Goal: Task Accomplishment & Management: Complete application form

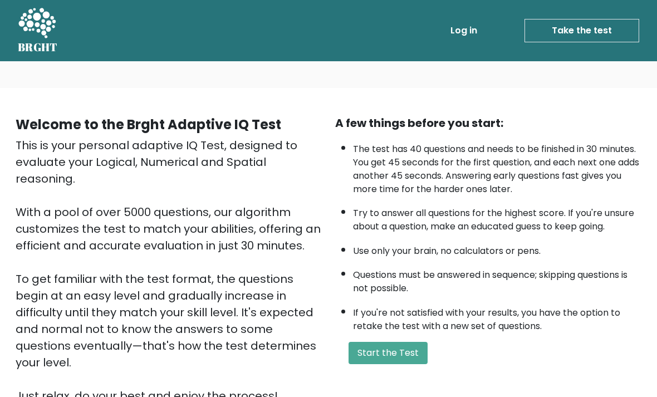
click at [419, 364] on button "Start the Test" at bounding box center [388, 353] width 79 height 22
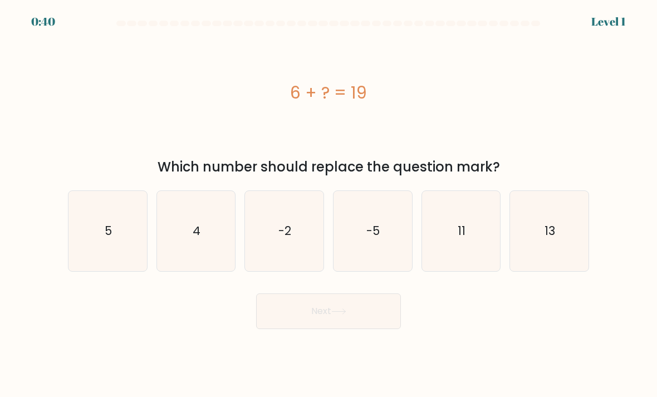
click at [561, 263] on icon "13" at bounding box center [549, 231] width 79 height 79
click at [329, 204] on input "f. 13" at bounding box center [329, 202] width 1 height 6
radio input "true"
click at [355, 329] on button "Next" at bounding box center [328, 311] width 145 height 36
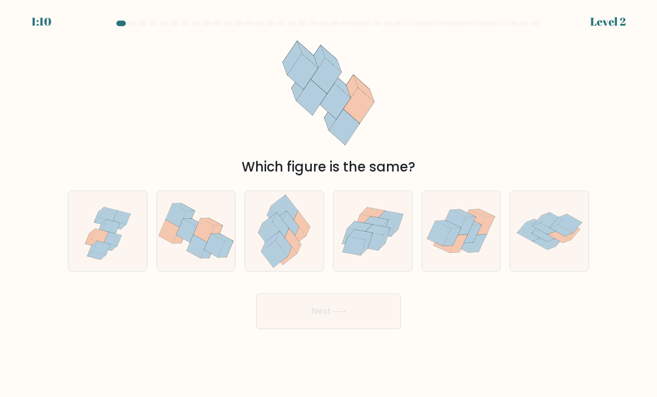
click at [374, 234] on icon at bounding box center [378, 229] width 24 height 10
click at [329, 204] on input "d." at bounding box center [329, 202] width 1 height 6
radio input "true"
click at [354, 326] on button "Next" at bounding box center [328, 311] width 145 height 36
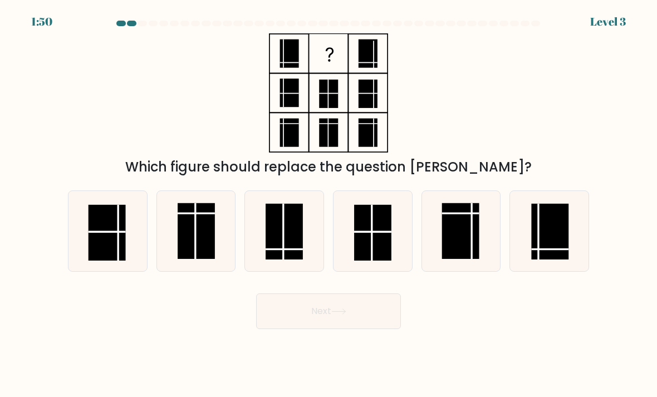
click at [295, 238] on rect at bounding box center [284, 232] width 37 height 56
click at [329, 204] on input "c." at bounding box center [329, 202] width 1 height 6
radio input "true"
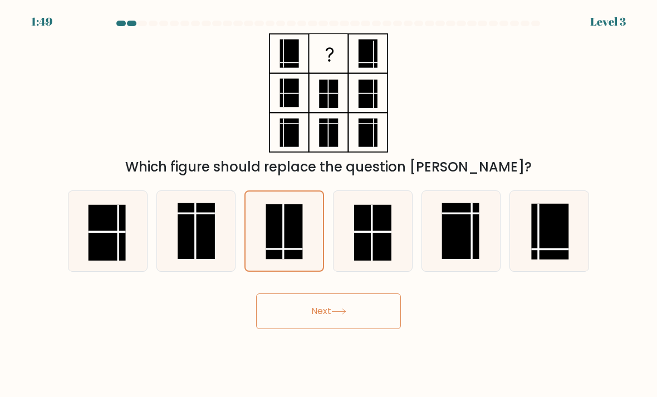
click at [335, 329] on button "Next" at bounding box center [328, 311] width 145 height 36
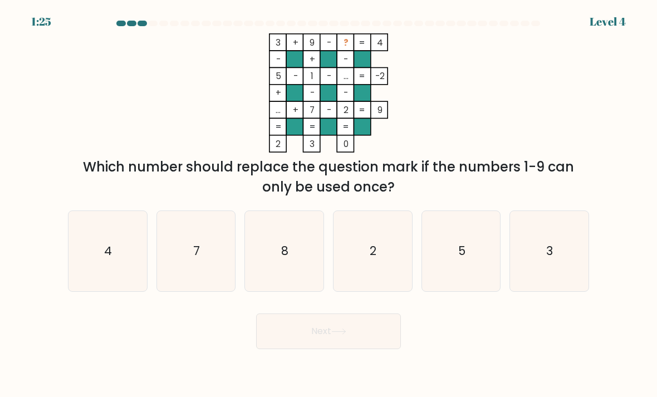
click at [284, 259] on text "8" at bounding box center [285, 251] width 7 height 16
click at [329, 204] on input "c. 8" at bounding box center [329, 202] width 1 height 6
radio input "true"
click at [317, 338] on button "Next" at bounding box center [328, 331] width 145 height 36
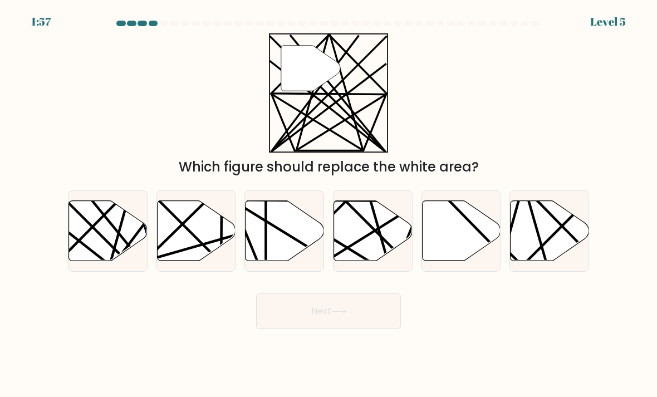
click at [128, 246] on icon at bounding box center [108, 231] width 79 height 60
click at [329, 204] on input "a." at bounding box center [329, 202] width 1 height 6
radio input "true"
click at [326, 329] on button "Next" at bounding box center [328, 311] width 145 height 36
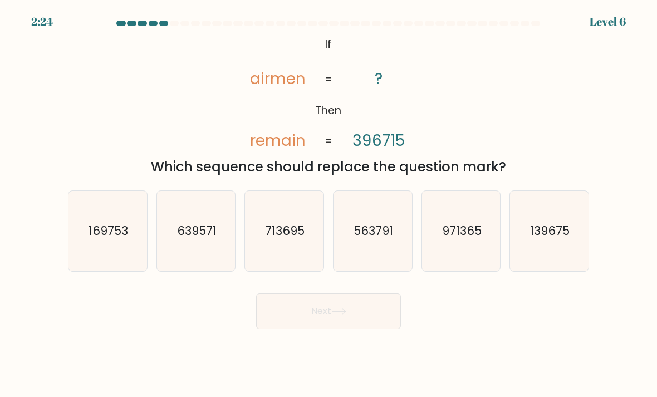
click at [252, 153] on icon "@import url('https://fonts.googleapis.com/css?family=Abril+Fatface:400,100,100i…" at bounding box center [328, 92] width 193 height 119
click at [399, 234] on icon "563791" at bounding box center [373, 231] width 79 height 79
click at [329, 204] on input "d. 563791" at bounding box center [329, 202] width 1 height 6
radio input "true"
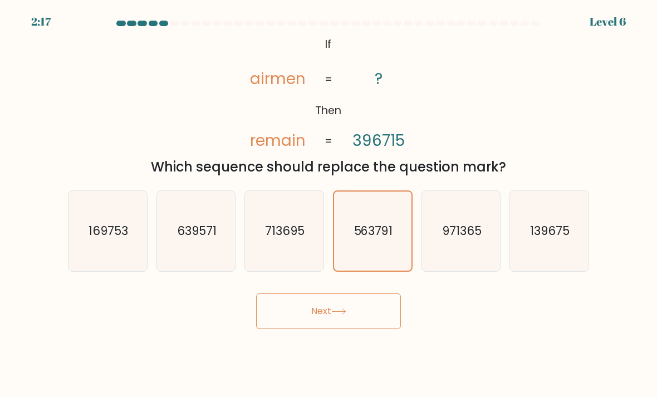
click at [386, 295] on button "Next" at bounding box center [328, 311] width 145 height 36
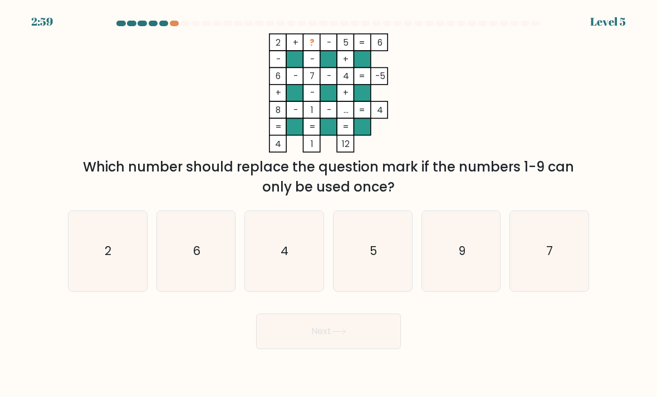
scroll to position [0, 0]
click at [494, 272] on icon "9" at bounding box center [461, 251] width 79 height 79
click at [329, 204] on input "e. 9" at bounding box center [329, 202] width 1 height 6
radio input "true"
click at [345, 335] on icon at bounding box center [338, 332] width 15 height 6
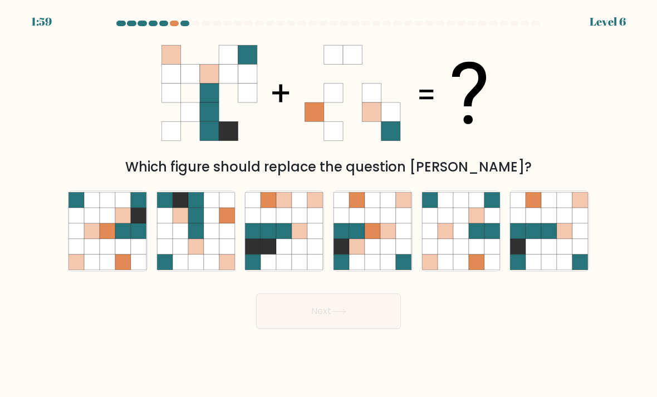
click at [222, 266] on icon at bounding box center [227, 262] width 16 height 16
click at [329, 204] on input "b." at bounding box center [329, 202] width 1 height 6
radio input "true"
click at [342, 329] on button "Next" at bounding box center [328, 311] width 145 height 36
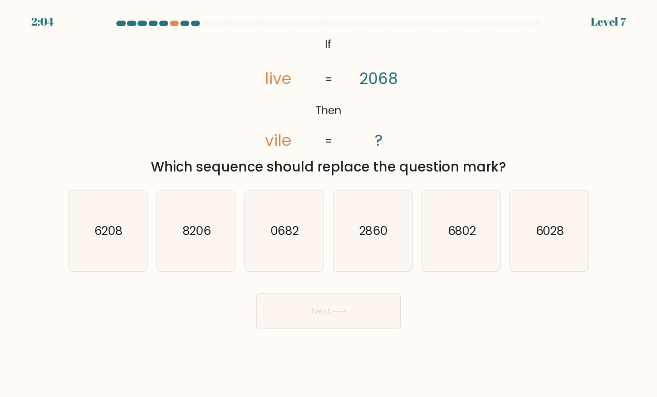
click at [570, 262] on icon "6028" at bounding box center [549, 231] width 79 height 79
click at [329, 204] on input "f. 6028" at bounding box center [329, 202] width 1 height 6
radio input "true"
click at [361, 329] on button "Next" at bounding box center [328, 311] width 145 height 36
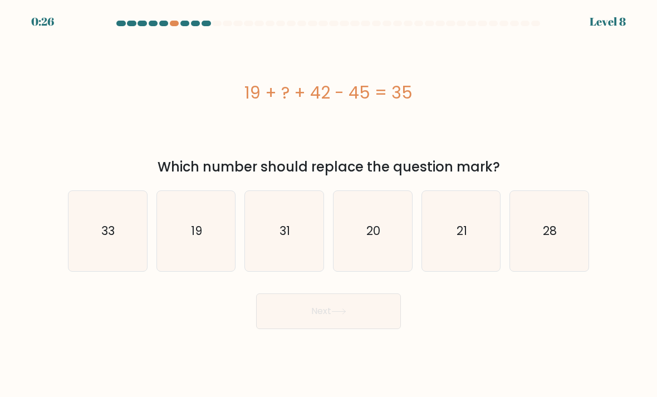
click at [198, 219] on icon "19" at bounding box center [196, 231] width 79 height 79
click at [329, 204] on input "b. 19" at bounding box center [329, 202] width 1 height 6
radio input "true"
click at [317, 327] on button "Next" at bounding box center [328, 311] width 145 height 36
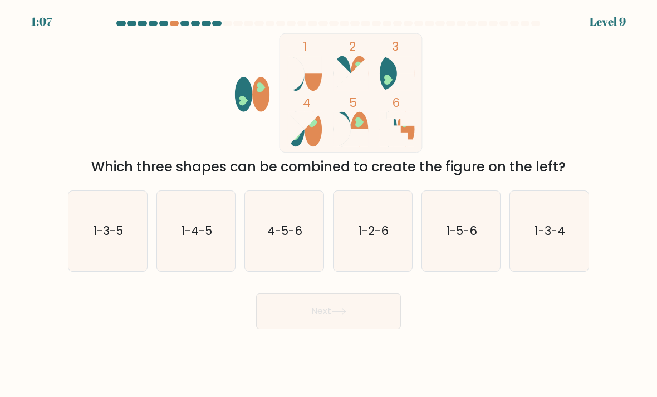
click at [551, 107] on div "1 2 3 4 5 6 Which three shapes can be combined to create the figure on the left?" at bounding box center [328, 105] width 535 height 144
click at [488, 251] on icon "1-5-6" at bounding box center [461, 231] width 79 height 79
click at [329, 204] on input "e. 1-5-6" at bounding box center [329, 202] width 1 height 6
radio input "true"
click at [362, 329] on button "Next" at bounding box center [328, 311] width 145 height 36
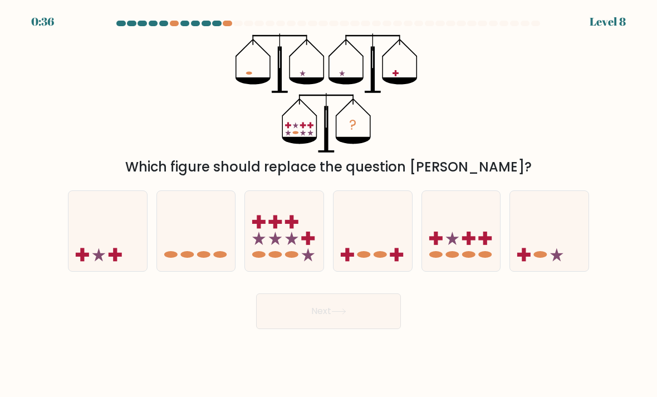
click at [465, 258] on ellipse at bounding box center [468, 254] width 13 height 7
click at [329, 204] on input "e." at bounding box center [329, 202] width 1 height 6
radio input "true"
click at [369, 329] on button "Next" at bounding box center [328, 311] width 145 height 36
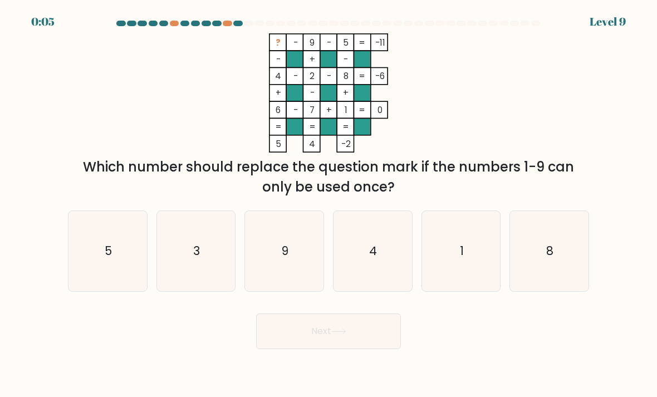
click at [181, 259] on icon "3" at bounding box center [196, 251] width 79 height 79
click at [329, 204] on input "b. 3" at bounding box center [329, 202] width 1 height 6
radio input "true"
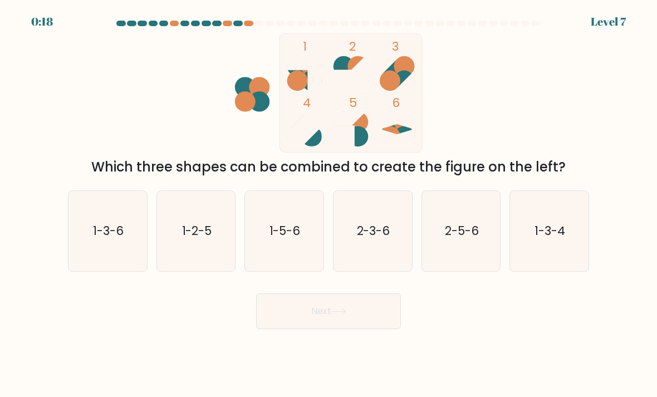
click at [206, 236] on text "1-2-5" at bounding box center [197, 231] width 30 height 16
click at [329, 204] on input "b. 1-2-5" at bounding box center [329, 202] width 1 height 6
radio input "true"
click at [282, 315] on button "Next" at bounding box center [328, 311] width 145 height 36
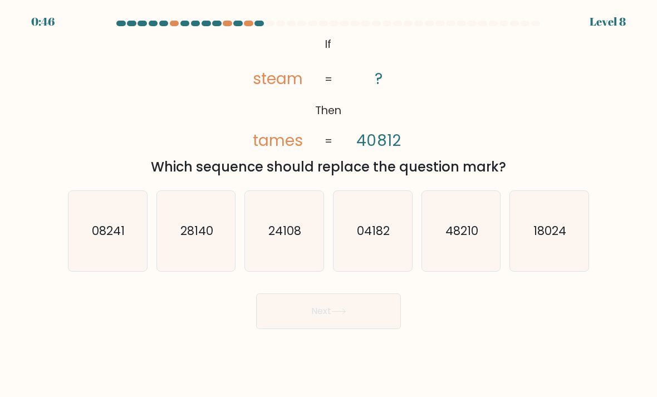
click at [284, 257] on icon "24108" at bounding box center [284, 231] width 79 height 79
click at [329, 204] on input "c. 24108" at bounding box center [329, 202] width 1 height 6
radio input "true"
click at [350, 325] on button "Next" at bounding box center [328, 311] width 145 height 36
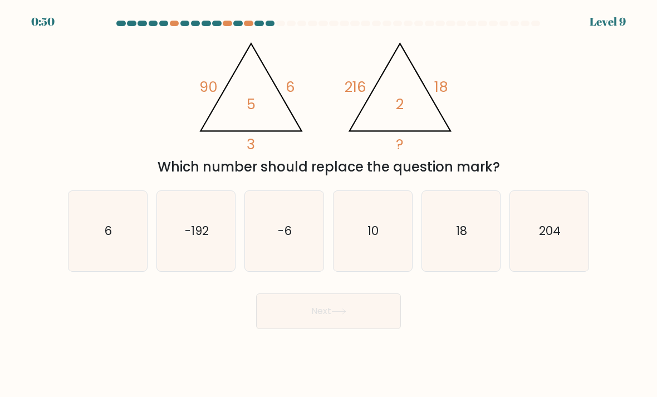
click at [281, 239] on text "-6" at bounding box center [285, 231] width 14 height 16
click at [329, 204] on input "c. -6" at bounding box center [329, 202] width 1 height 6
radio input "true"
click at [354, 328] on button "Next" at bounding box center [328, 311] width 145 height 36
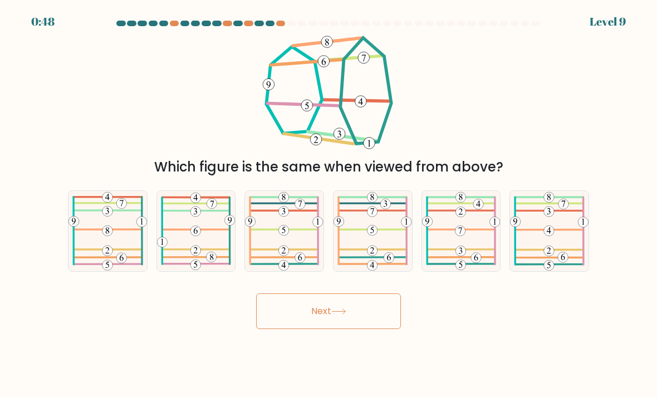
click at [372, 317] on button "Next" at bounding box center [328, 311] width 145 height 36
click at [129, 235] on icon at bounding box center [107, 231] width 79 height 79
click at [329, 204] on input "a." at bounding box center [329, 202] width 1 height 6
radio input "true"
click at [330, 317] on button "Next" at bounding box center [328, 311] width 145 height 36
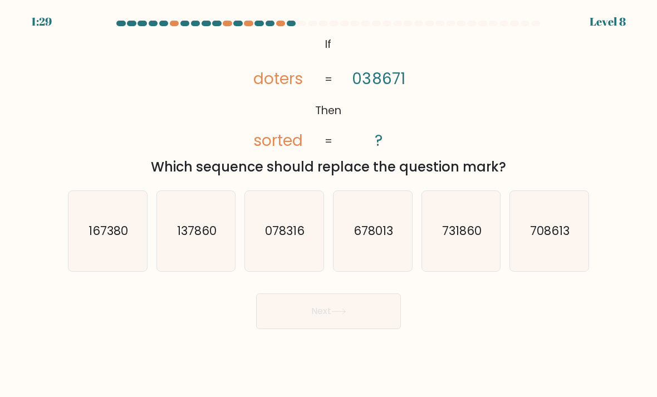
click at [209, 265] on icon "137860" at bounding box center [196, 231] width 79 height 79
click at [329, 204] on input "b. 137860" at bounding box center [329, 202] width 1 height 6
radio input "true"
click at [327, 320] on button "Next" at bounding box center [328, 311] width 145 height 36
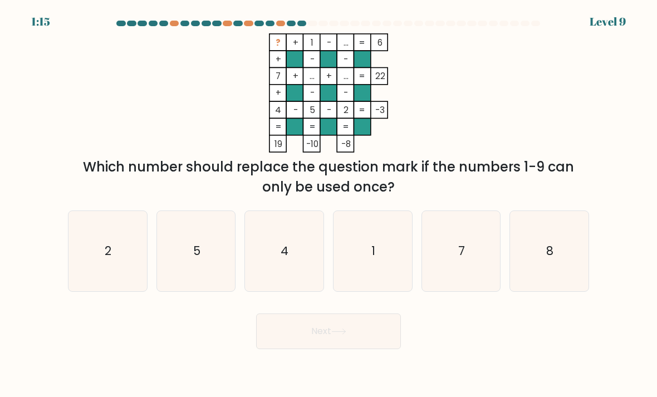
click at [544, 282] on icon "8" at bounding box center [549, 251] width 79 height 79
click at [329, 204] on input "f. 8" at bounding box center [329, 202] width 1 height 6
radio input "true"
click at [383, 338] on button "Next" at bounding box center [328, 331] width 145 height 36
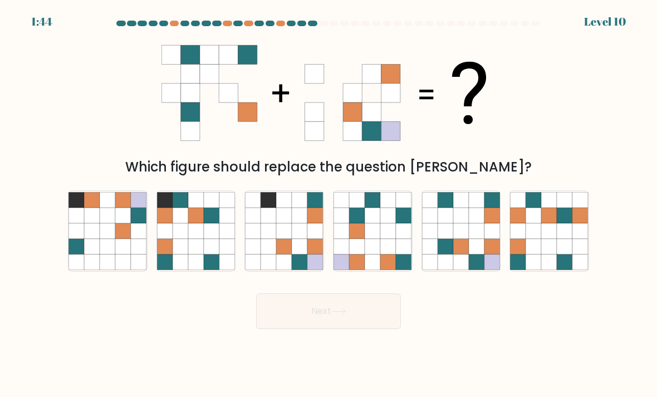
click at [495, 239] on icon at bounding box center [492, 231] width 16 height 16
click at [329, 204] on input "e." at bounding box center [329, 202] width 1 height 6
radio input "true"
click at [369, 323] on button "Next" at bounding box center [328, 311] width 145 height 36
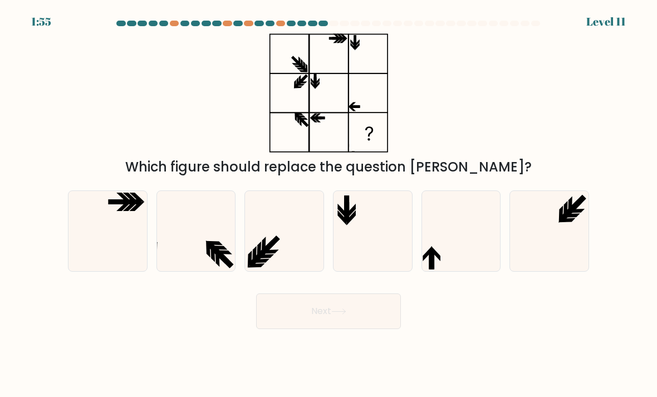
click at [455, 257] on icon at bounding box center [461, 231] width 79 height 79
click at [329, 204] on input "e." at bounding box center [329, 202] width 1 height 6
radio input "true"
click at [375, 327] on button "Next" at bounding box center [328, 311] width 145 height 36
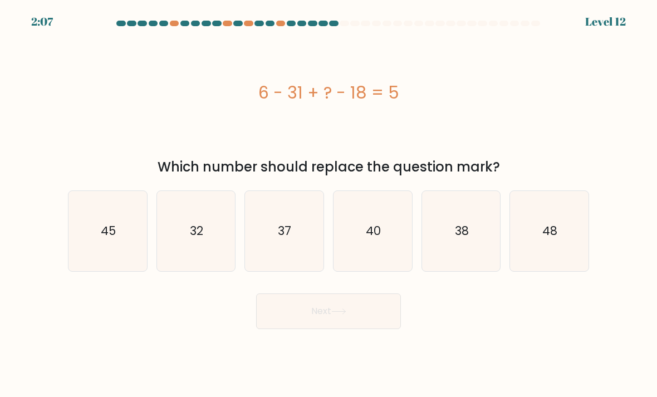
click at [195, 258] on icon "32" at bounding box center [196, 231] width 79 height 79
click at [329, 204] on input "b. 32" at bounding box center [329, 202] width 1 height 6
radio input "true"
click at [343, 315] on icon at bounding box center [338, 311] width 15 height 6
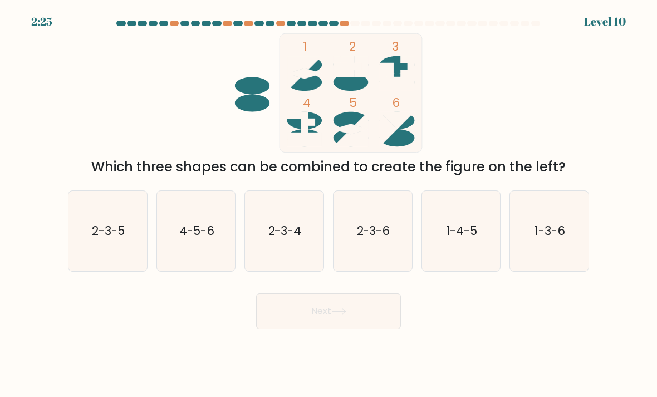
click at [288, 263] on icon "2-3-4" at bounding box center [284, 231] width 79 height 79
click at [329, 204] on input "c. 2-3-4" at bounding box center [329, 202] width 1 height 6
radio input "true"
click at [358, 323] on button "Next" at bounding box center [328, 311] width 145 height 36
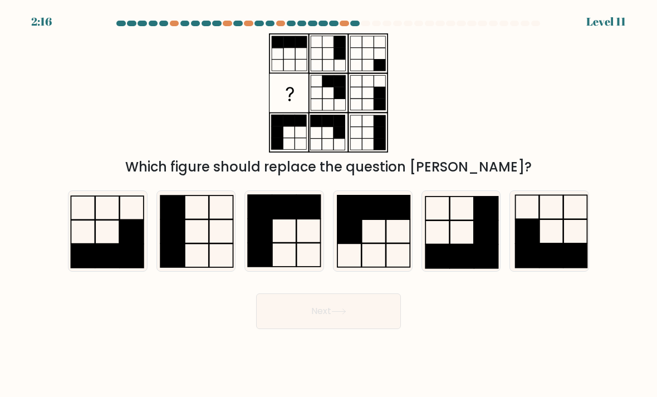
click at [187, 252] on icon at bounding box center [196, 231] width 79 height 79
click at [329, 204] on input "b." at bounding box center [329, 202] width 1 height 6
radio input "true"
click at [326, 322] on button "Next" at bounding box center [328, 311] width 145 height 36
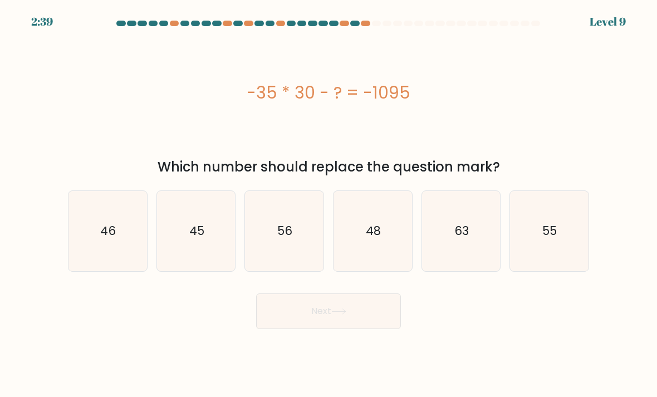
click at [354, 271] on icon "48" at bounding box center [373, 231] width 79 height 79
click at [329, 204] on input "d. 48" at bounding box center [329, 202] width 1 height 6
radio input "true"
click at [352, 327] on button "Next" at bounding box center [328, 311] width 145 height 36
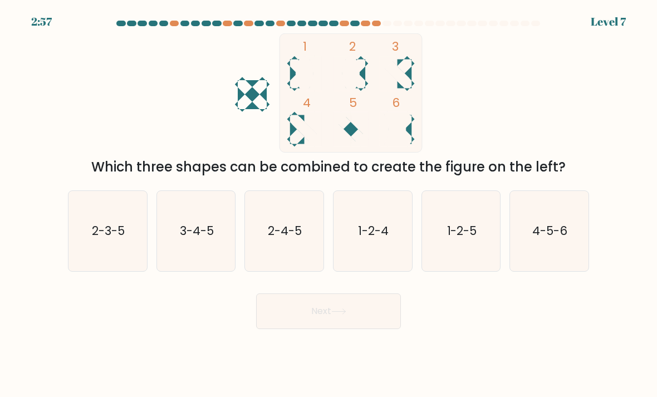
click at [482, 257] on icon "1-2-5" at bounding box center [461, 231] width 79 height 79
click at [329, 204] on input "e. 1-2-5" at bounding box center [329, 202] width 1 height 6
radio input "true"
click at [372, 329] on button "Next" at bounding box center [328, 311] width 145 height 36
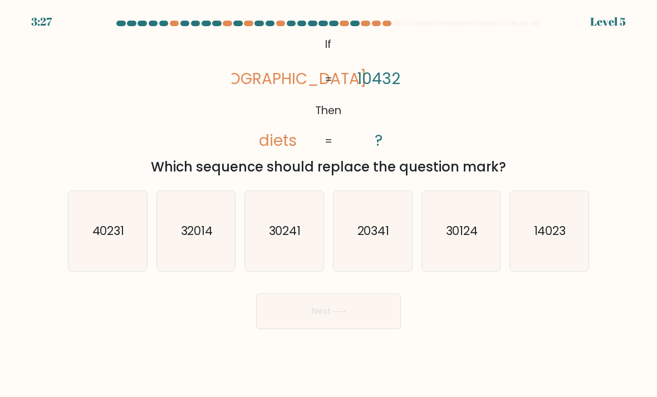
click at [562, 265] on icon "14023" at bounding box center [549, 231] width 79 height 79
click at [329, 204] on input "f. 14023" at bounding box center [329, 202] width 1 height 6
radio input "true"
click at [364, 323] on button "Next" at bounding box center [328, 311] width 145 height 36
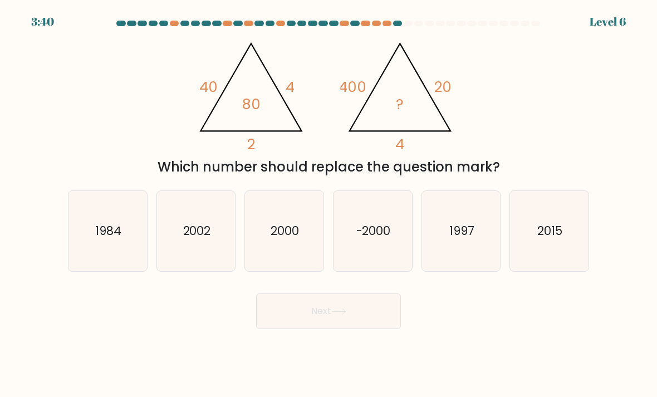
click at [109, 253] on icon "1984" at bounding box center [107, 231] width 79 height 79
click at [329, 204] on input "a. 1984" at bounding box center [329, 202] width 1 height 6
radio input "true"
click at [308, 329] on button "Next" at bounding box center [328, 311] width 145 height 36
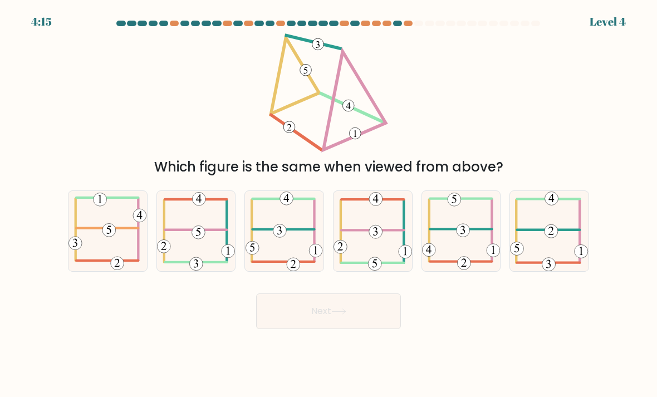
click at [297, 252] on icon at bounding box center [284, 231] width 77 height 80
click at [329, 204] on input "c." at bounding box center [329, 202] width 1 height 6
radio input "true"
click at [377, 315] on button "Next" at bounding box center [328, 311] width 145 height 36
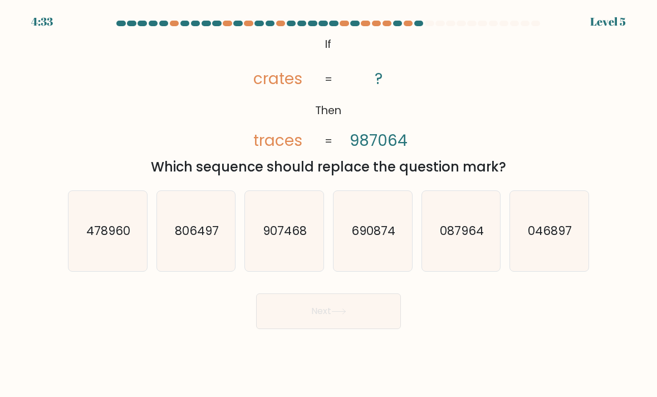
click at [365, 255] on icon "690874" at bounding box center [373, 231] width 79 height 79
click at [329, 204] on input "d. 690874" at bounding box center [329, 202] width 1 height 6
radio input "true"
click at [470, 258] on icon "087964" at bounding box center [461, 231] width 79 height 79
click at [329, 204] on input "e. 087964" at bounding box center [329, 202] width 1 height 6
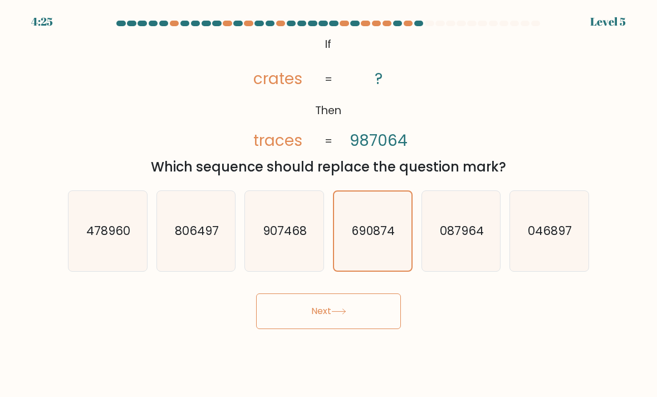
radio input "true"
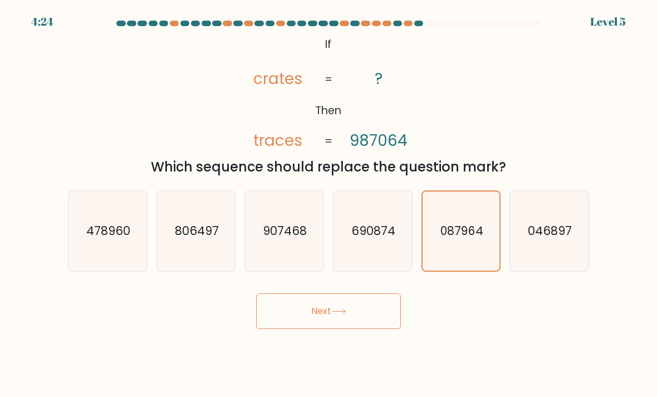
click at [333, 329] on button "Next" at bounding box center [328, 311] width 145 height 36
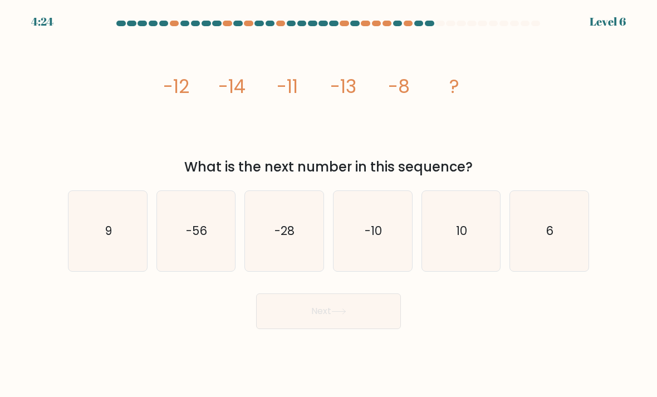
click at [568, 246] on icon "6" at bounding box center [549, 231] width 79 height 79
click at [329, 204] on input "f. 6" at bounding box center [329, 202] width 1 height 6
radio input "true"
click at [353, 320] on button "Next" at bounding box center [328, 311] width 145 height 36
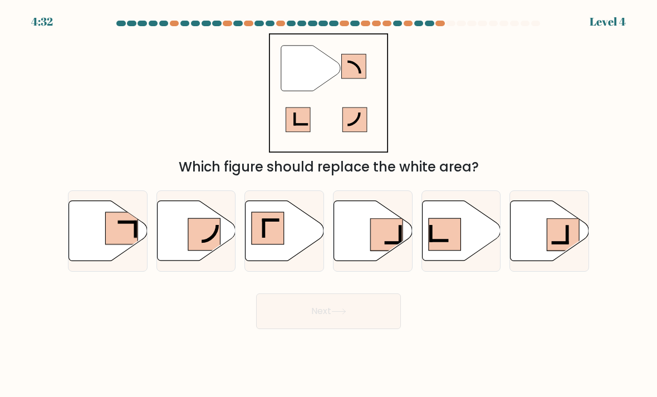
click at [287, 244] on icon at bounding box center [285, 231] width 79 height 60
click at [329, 204] on input "c." at bounding box center [329, 202] width 1 height 6
radio input "true"
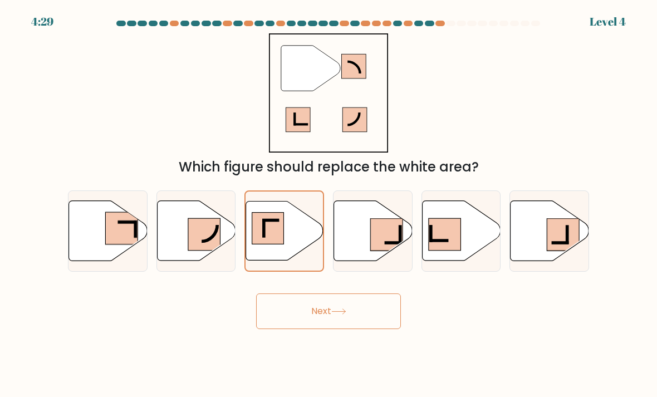
click at [362, 321] on button "Next" at bounding box center [328, 311] width 145 height 36
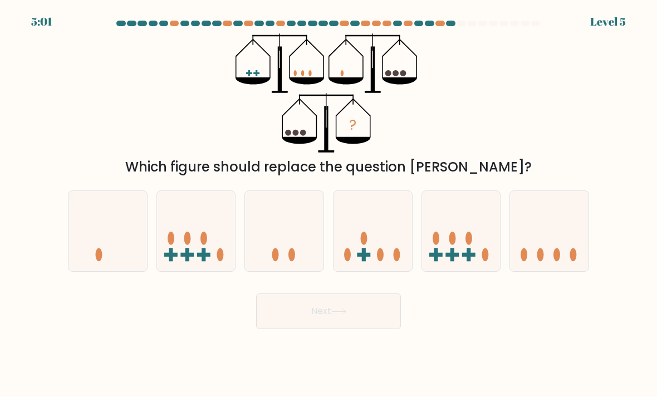
click at [112, 253] on icon at bounding box center [107, 231] width 79 height 65
click at [329, 204] on input "a." at bounding box center [329, 202] width 1 height 6
radio input "true"
click at [320, 317] on button "Next" at bounding box center [328, 311] width 145 height 36
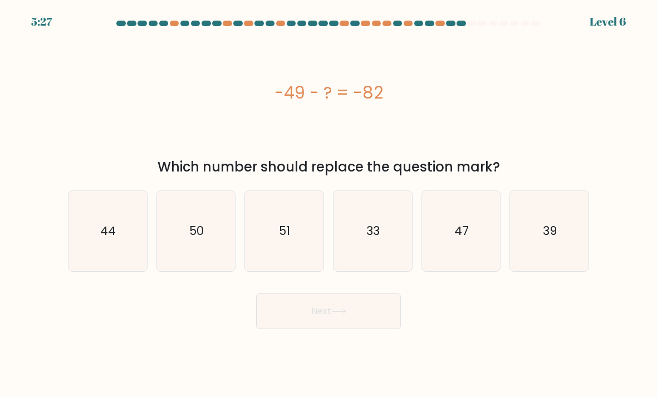
click at [378, 254] on icon "33" at bounding box center [373, 231] width 79 height 79
click at [329, 204] on input "d. 33" at bounding box center [329, 202] width 1 height 6
radio input "true"
click at [379, 329] on button "Next" at bounding box center [328, 311] width 145 height 36
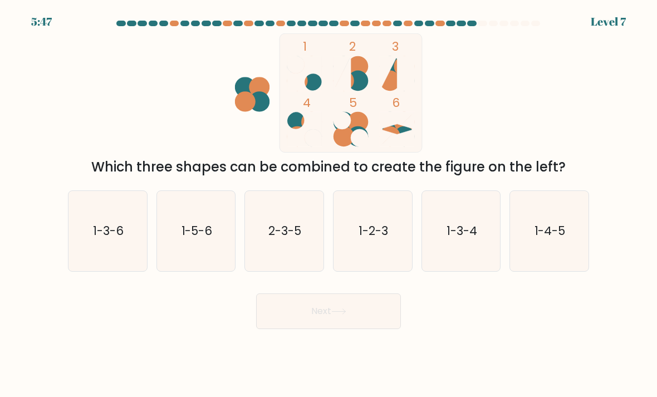
click at [573, 246] on icon "1-4-5" at bounding box center [549, 231] width 79 height 79
click at [329, 204] on input "f. 1-4-5" at bounding box center [329, 202] width 1 height 6
radio input "true"
click at [380, 318] on button "Next" at bounding box center [328, 311] width 145 height 36
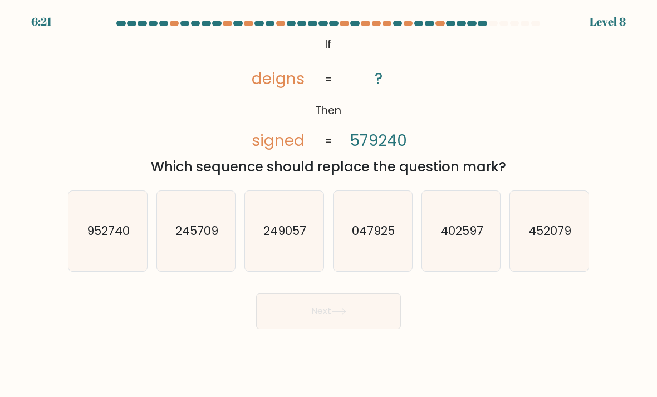
click at [391, 239] on text "047925" at bounding box center [373, 231] width 43 height 16
click at [329, 204] on input "d. 047925" at bounding box center [329, 202] width 1 height 6
radio input "true"
click at [344, 318] on button "Next" at bounding box center [328, 311] width 145 height 36
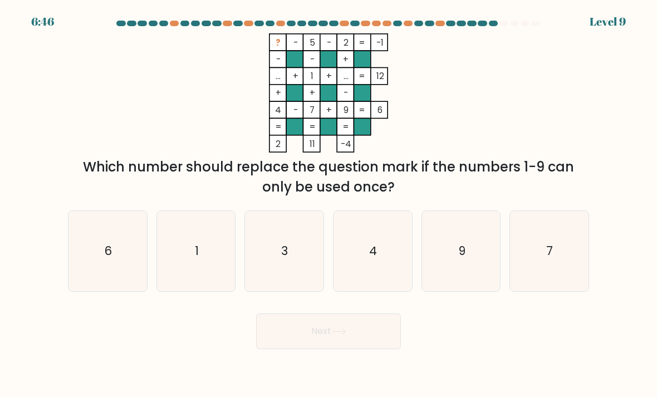
click at [393, 266] on icon "4" at bounding box center [373, 251] width 79 height 79
click at [329, 204] on input "d. 4" at bounding box center [329, 202] width 1 height 6
radio input "true"
click at [369, 349] on button "Next" at bounding box center [328, 331] width 145 height 36
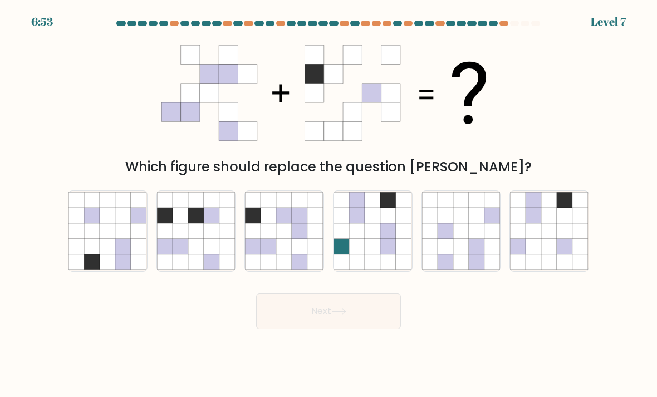
click at [291, 254] on icon at bounding box center [285, 247] width 16 height 16
click at [329, 204] on input "c." at bounding box center [329, 202] width 1 height 6
radio input "true"
click at [321, 329] on button "Next" at bounding box center [328, 311] width 145 height 36
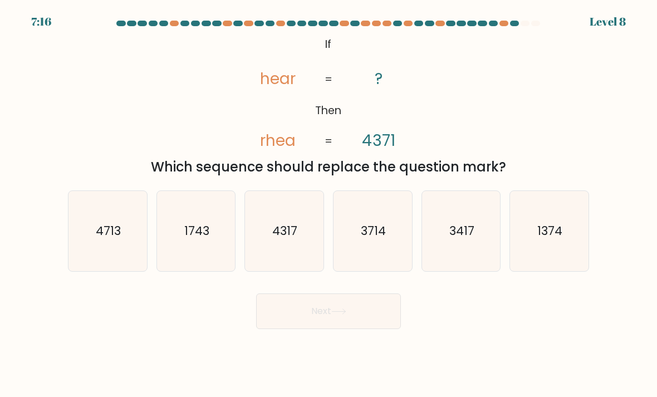
click at [385, 271] on icon "3714" at bounding box center [373, 231] width 79 height 79
click at [329, 204] on input "d. 3714" at bounding box center [329, 202] width 1 height 6
radio input "true"
click at [376, 311] on button "Next" at bounding box center [328, 311] width 145 height 36
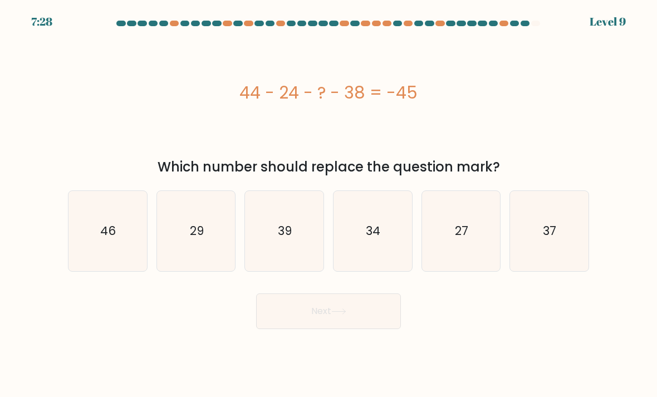
click at [486, 240] on icon "27" at bounding box center [461, 231] width 79 height 79
click at [329, 204] on input "e. 27" at bounding box center [329, 202] width 1 height 6
radio input "true"
click at [374, 324] on button "Next" at bounding box center [328, 311] width 145 height 36
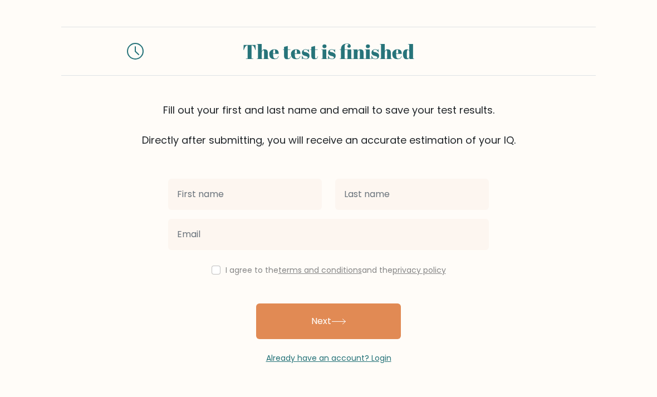
click at [276, 192] on input "text" at bounding box center [245, 194] width 154 height 31
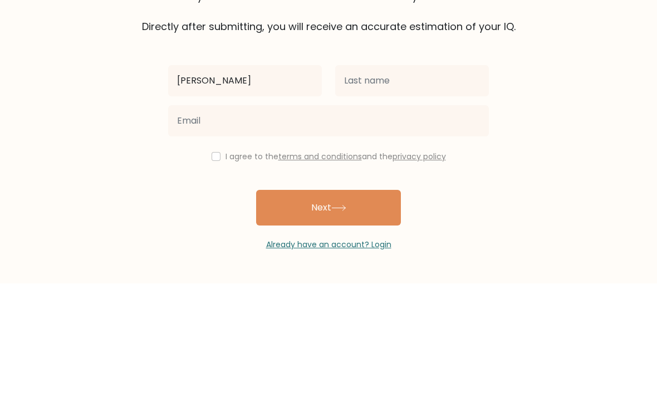
type input "[PERSON_NAME]"
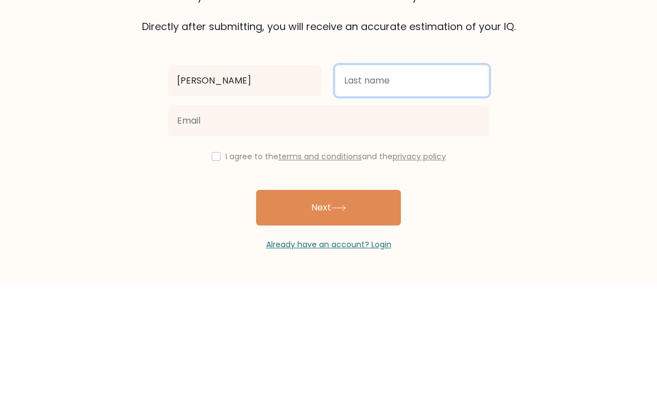
click at [425, 179] on input "text" at bounding box center [412, 194] width 154 height 31
type input "[PERSON_NAME]"
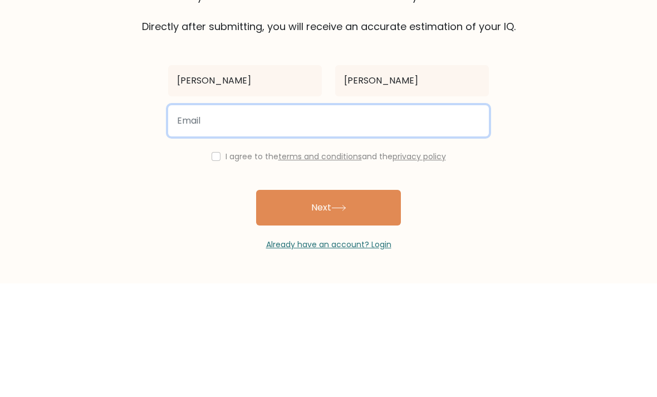
click at [291, 219] on input "email" at bounding box center [328, 234] width 321 height 31
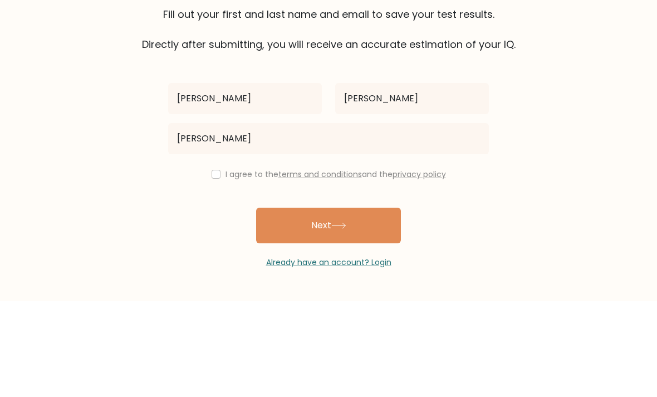
scroll to position [36, 0]
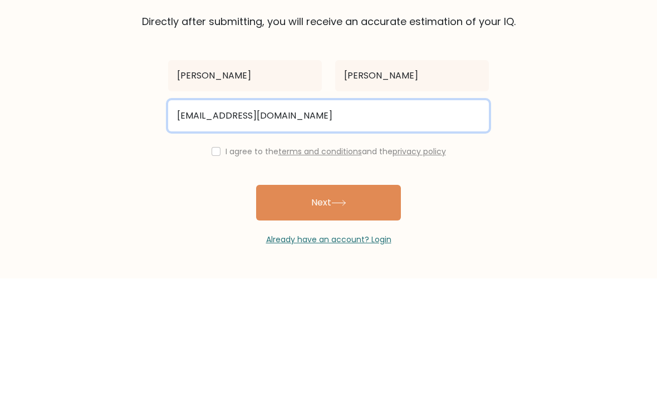
type input "elisabeth.012254368@bpkpenabur.sch.id"
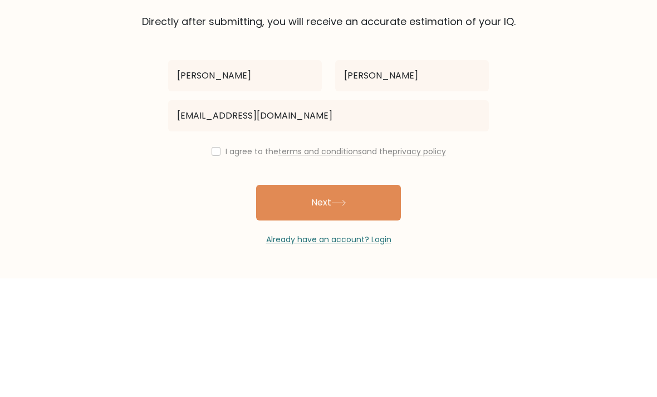
click at [376, 303] on button "Next" at bounding box center [328, 321] width 145 height 36
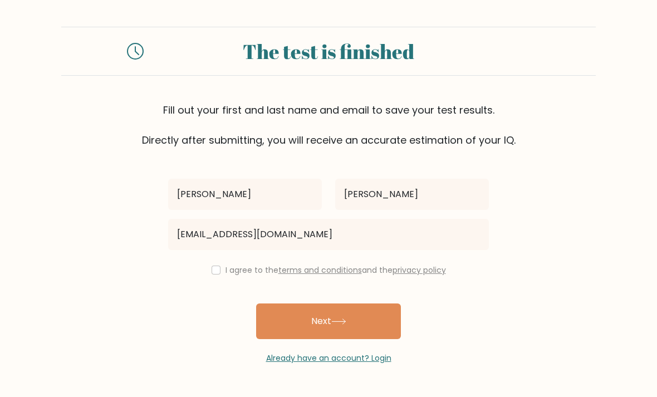
click at [215, 266] on input "checkbox" at bounding box center [216, 270] width 9 height 9
checkbox input "true"
click at [391, 303] on button "Next" at bounding box center [328, 321] width 145 height 36
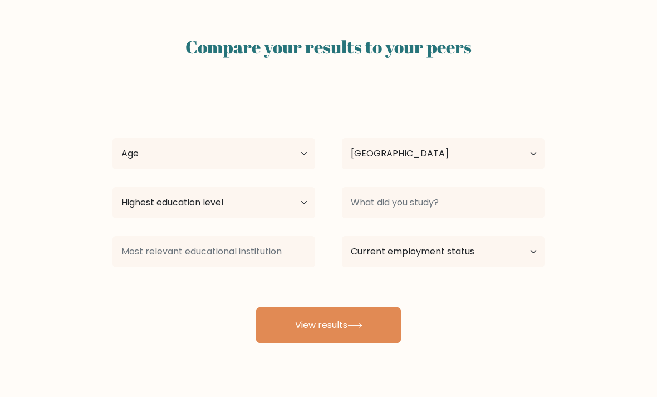
select select "ID"
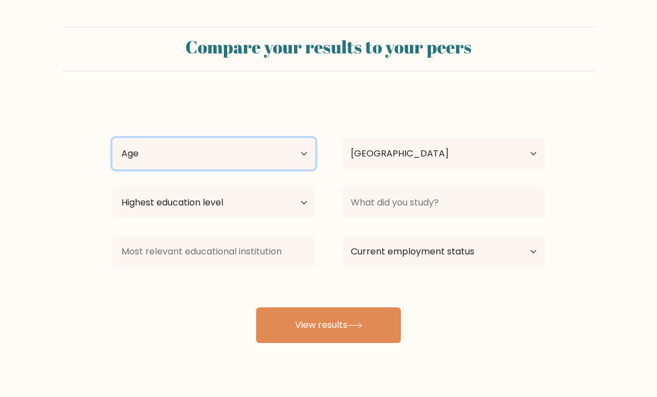
click at [304, 149] on select "Age Under [DEMOGRAPHIC_DATA] [DEMOGRAPHIC_DATA] [DEMOGRAPHIC_DATA] [DEMOGRAPHIC…" at bounding box center [213, 153] width 203 height 31
select select "min_18"
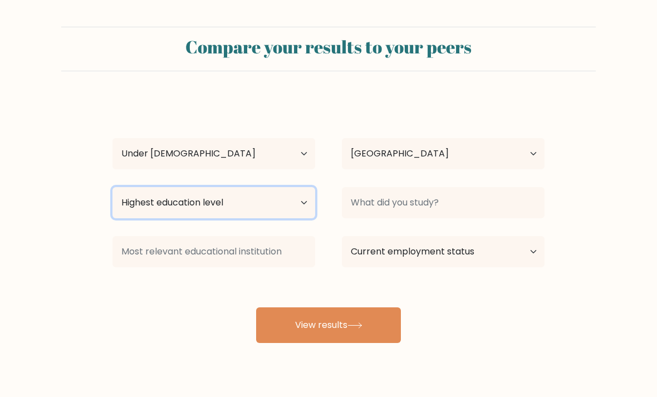
click at [299, 204] on select "Highest education level No schooling Primary Lower Secondary Upper Secondary Oc…" at bounding box center [213, 202] width 203 height 31
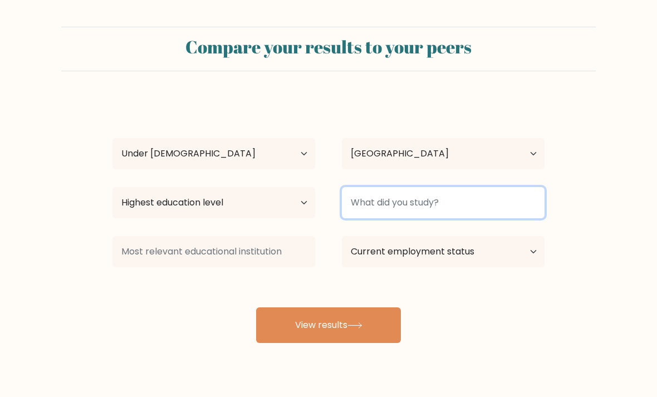
click at [434, 198] on input at bounding box center [443, 202] width 203 height 31
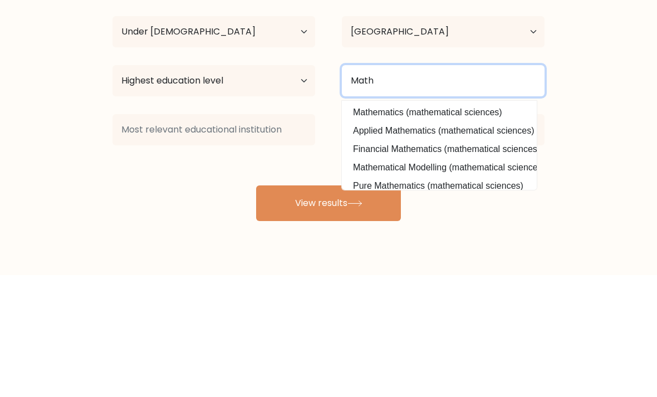
type input "Math"
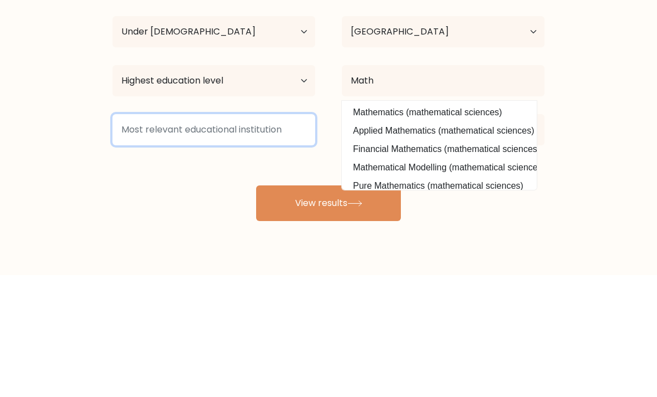
click at [292, 236] on input at bounding box center [213, 251] width 203 height 31
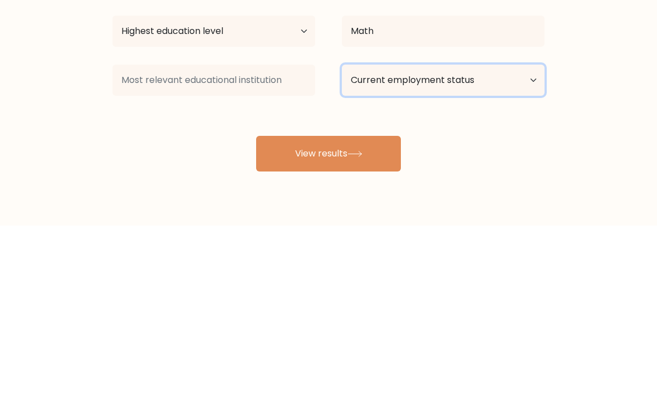
click at [523, 236] on select "Current employment status Employed Student Retired Other / prefer not to answer" at bounding box center [443, 251] width 203 height 31
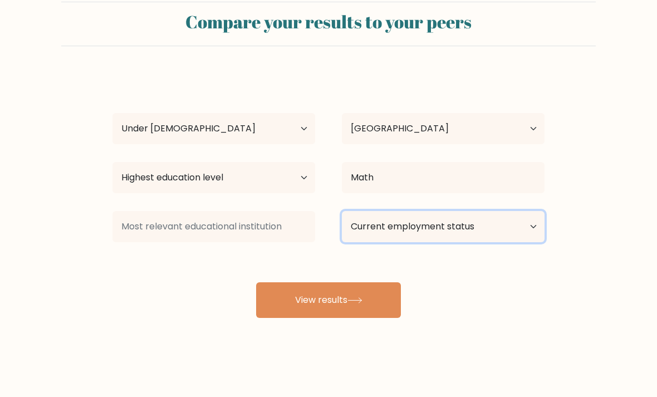
select select "other"
click at [325, 295] on button "View results" at bounding box center [328, 300] width 145 height 36
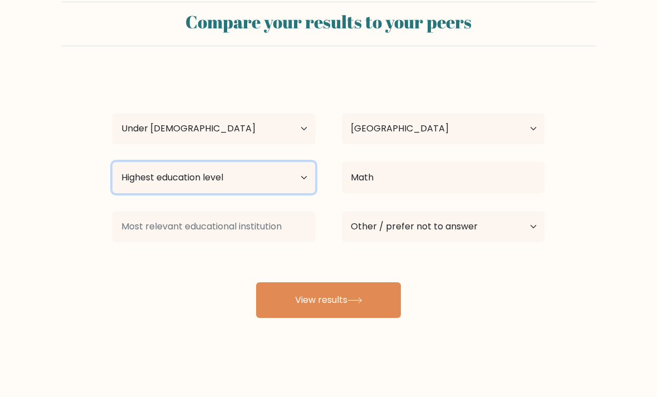
click at [311, 166] on select "Highest education level No schooling Primary Lower Secondary Upper Secondary Oc…" at bounding box center [213, 177] width 203 height 31
select select "lower_secondary"
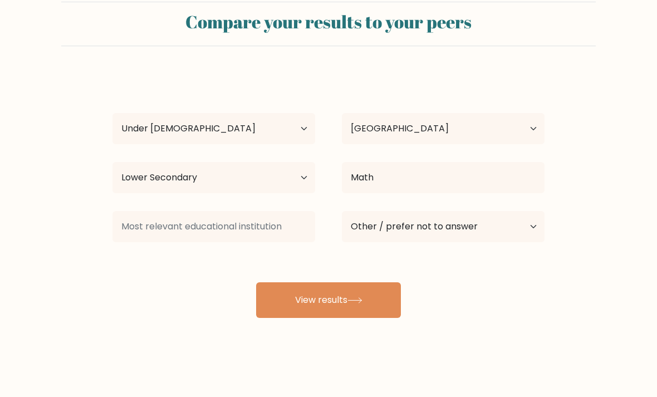
click at [374, 298] on button "View results" at bounding box center [328, 300] width 145 height 36
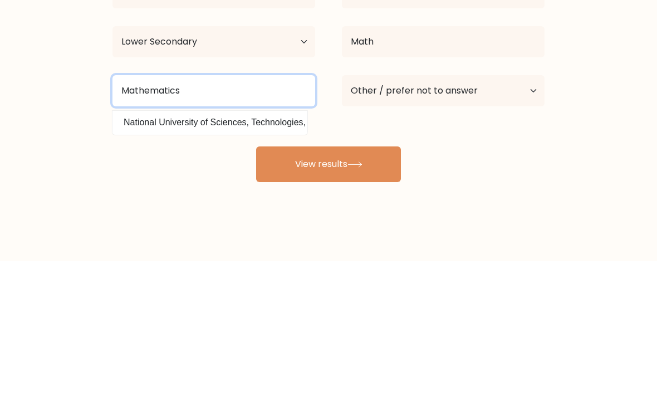
type input "Mathematics"
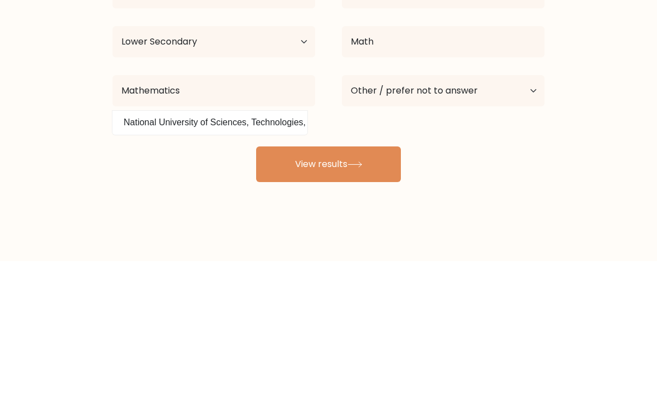
click at [325, 282] on button "View results" at bounding box center [328, 300] width 145 height 36
